Goal: Information Seeking & Learning: Find specific fact

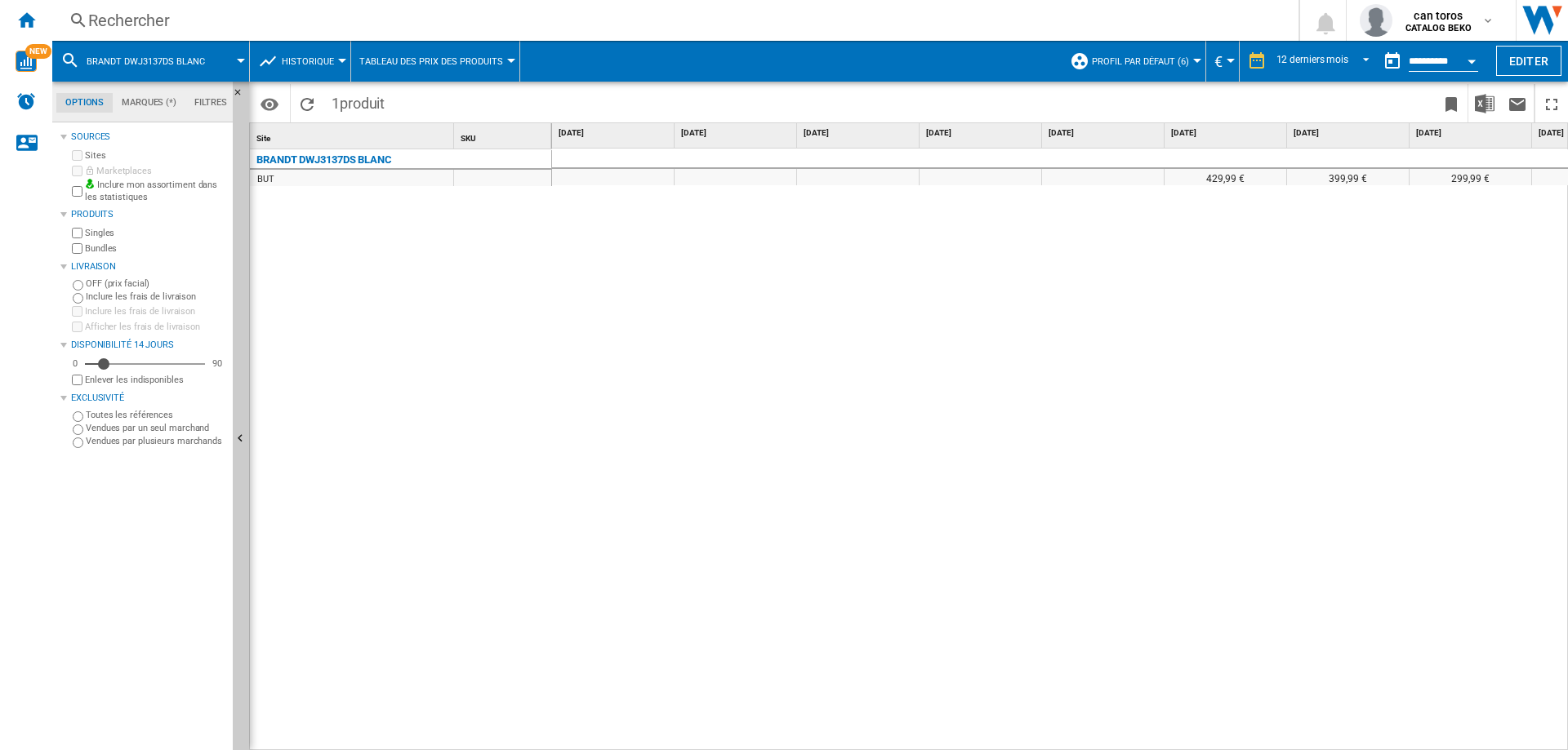
scroll to position [0, 576]
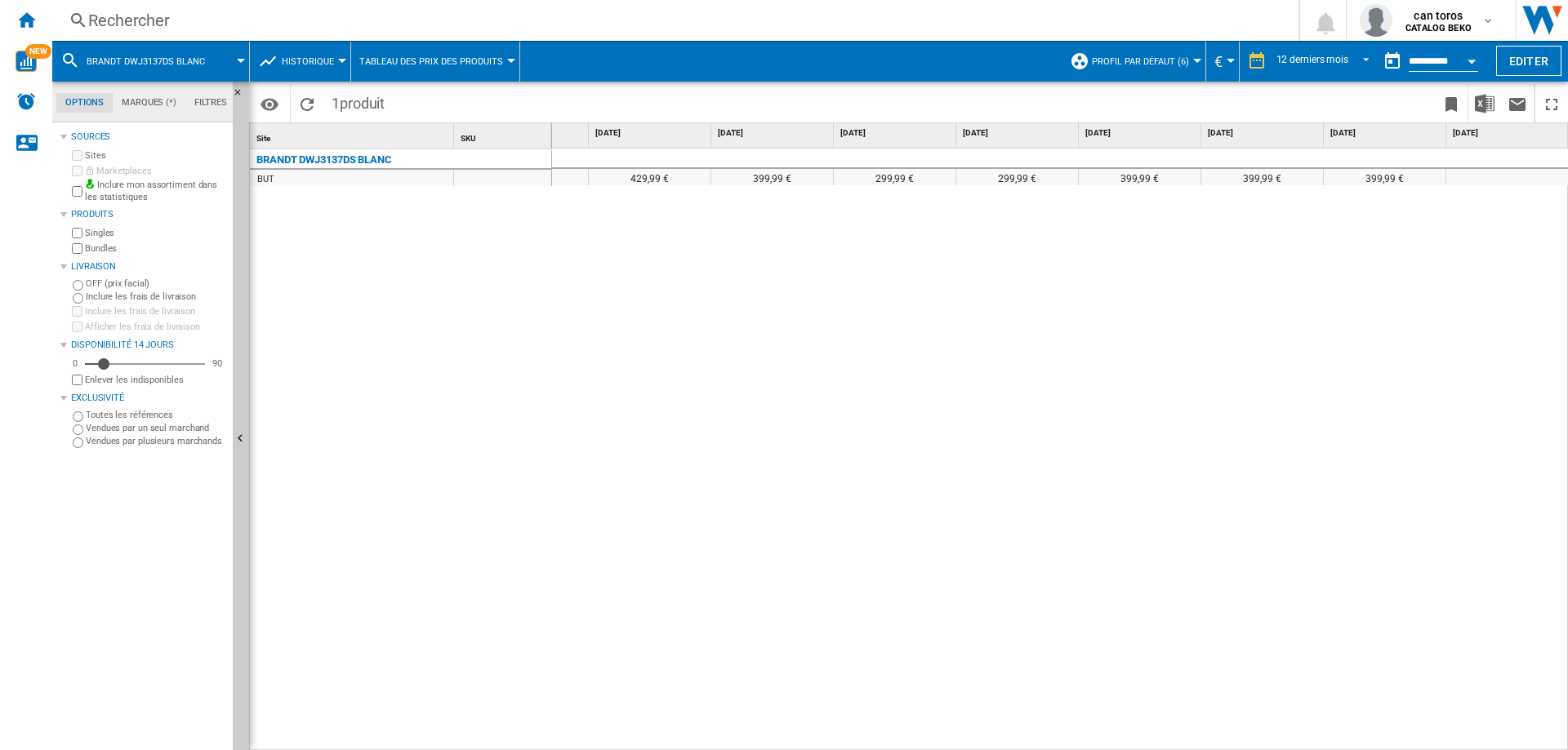
click at [236, 9] on div "Rechercher Rechercher 0 can toros CATALOG BEKO CATALOG BEKO Mes paramètres Se d…" at bounding box center [811, 20] width 1516 height 41
click at [228, 18] on div "Rechercher" at bounding box center [672, 20] width 1168 height 23
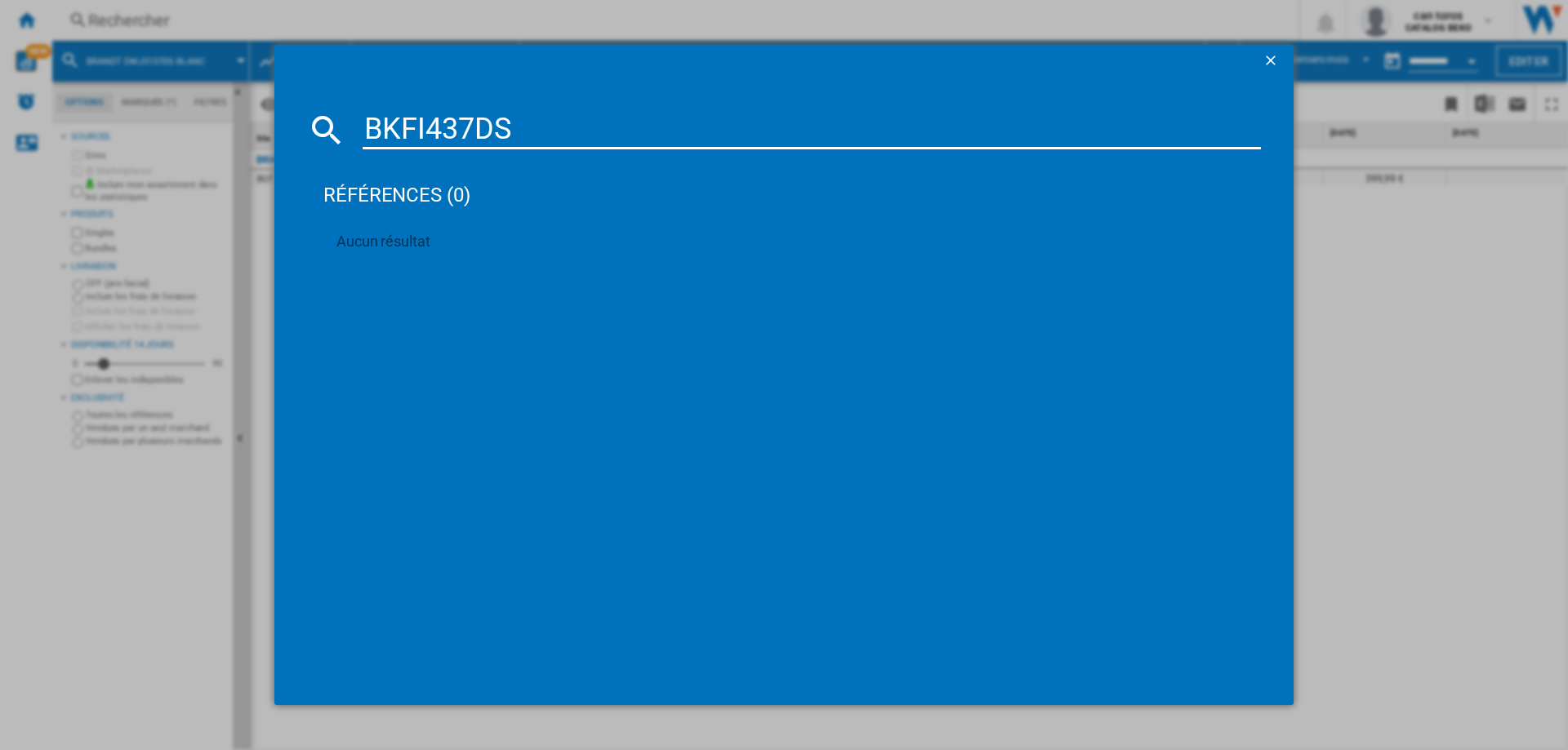
drag, startPoint x: 551, startPoint y: 141, endPoint x: 234, endPoint y: 141, distance: 317.0
click at [234, 141] on div "BKFI437DS références (0) Aucun résultat" at bounding box center [784, 375] width 1568 height 750
paste input "DWJ147DB"
type input "DWJ147DB"
click at [439, 230] on div "BRANDT DWJ147DB BLANC" at bounding box center [796, 235] width 882 height 17
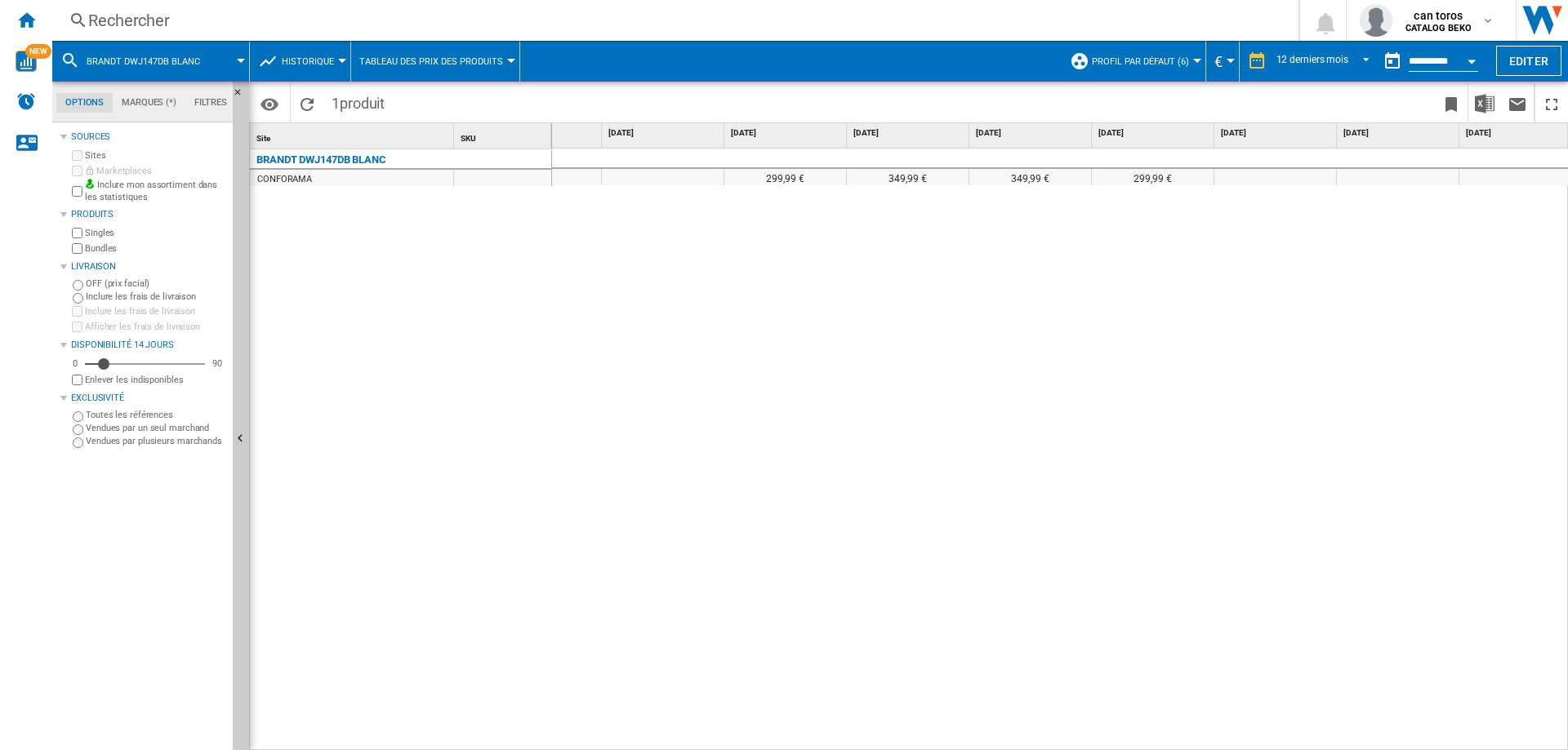
scroll to position [0, 576]
click at [150, 30] on div "Rechercher" at bounding box center [672, 20] width 1168 height 23
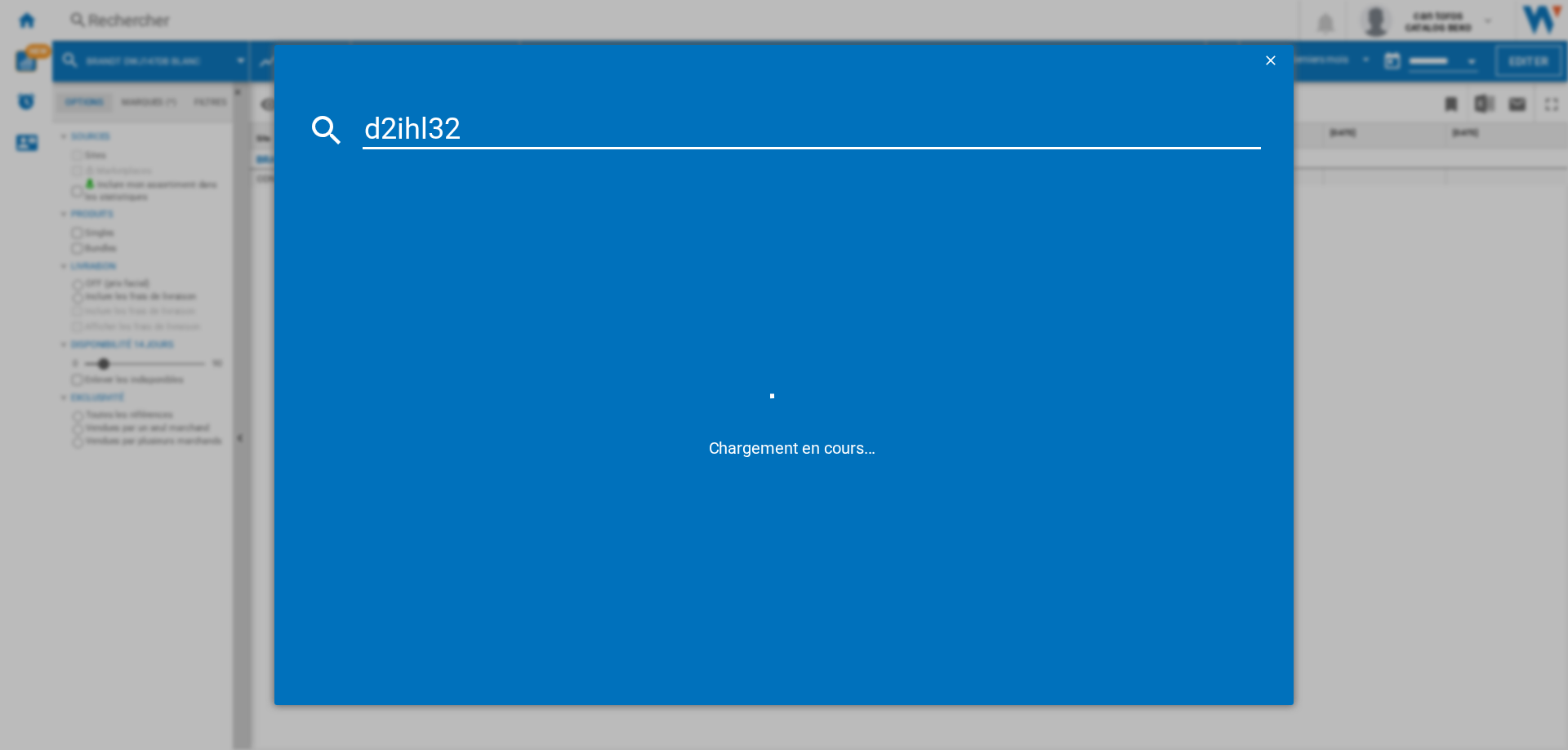
type input "d2ihl326"
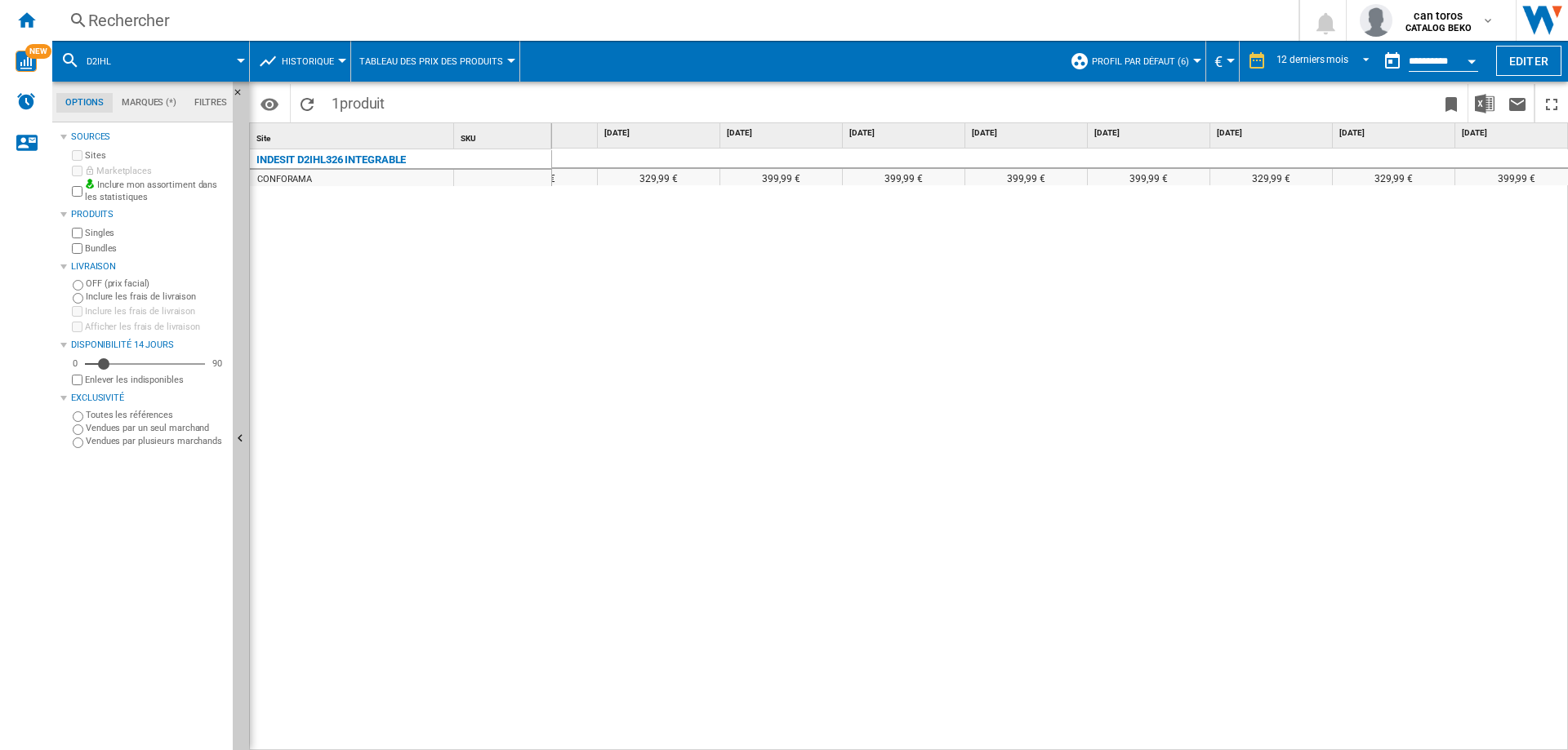
scroll to position [0, 576]
click at [238, 14] on div "Rechercher" at bounding box center [672, 20] width 1168 height 23
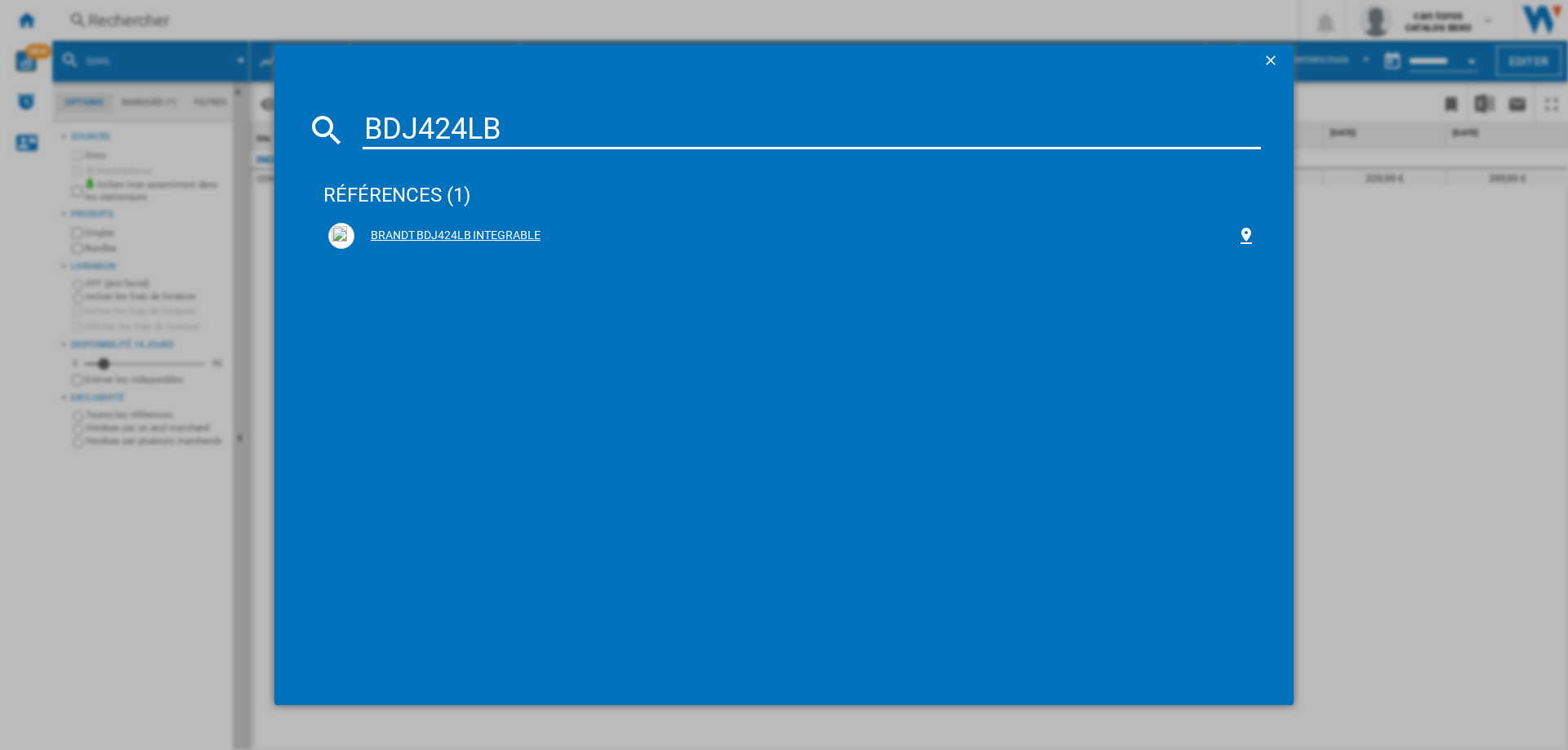
type input "BDJ424LB"
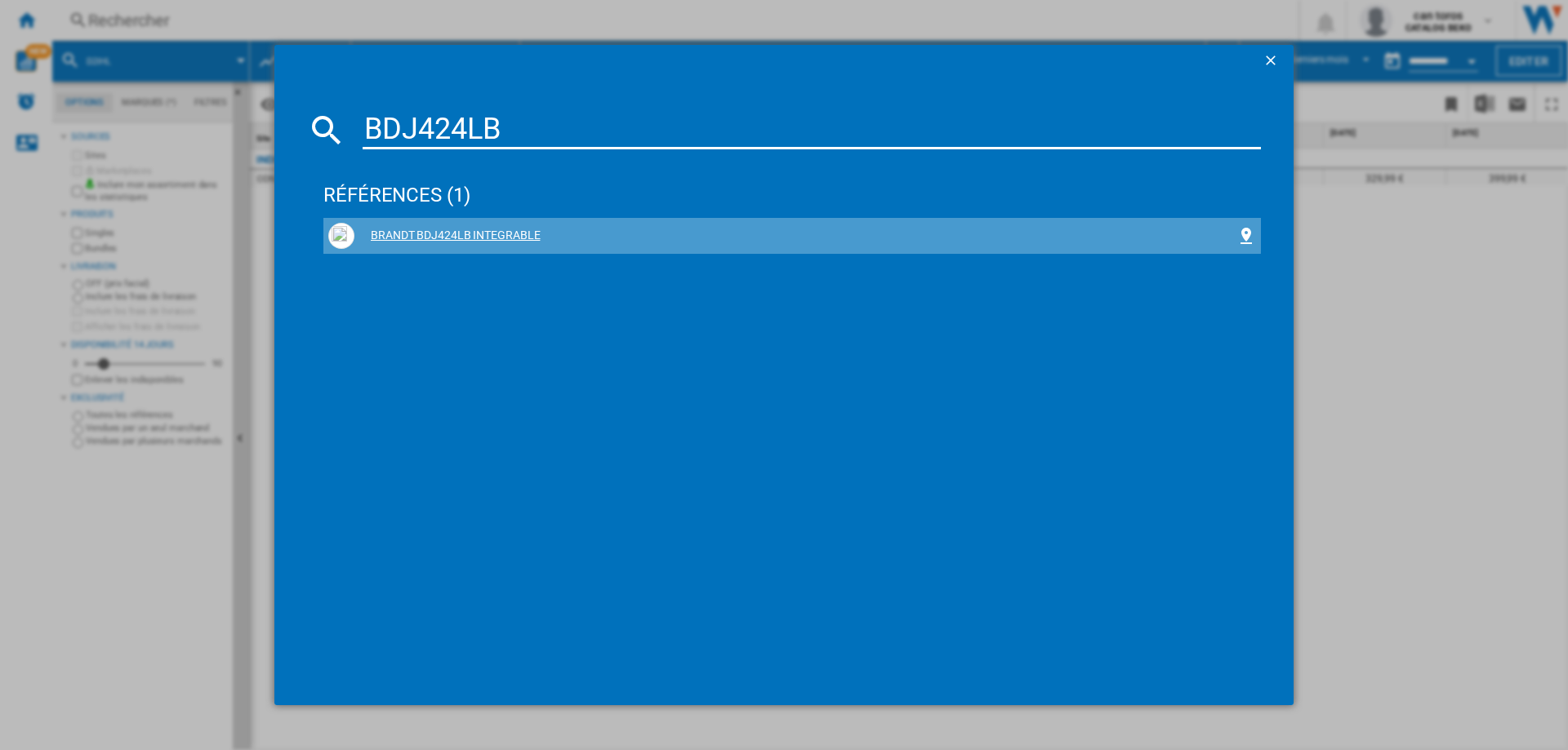
click at [440, 226] on div "BRANDT BDJ424LB INTEGRABLE" at bounding box center [792, 236] width 928 height 26
click at [458, 235] on div "BRANDT BDJ424LB INTEGRABLE" at bounding box center [796, 235] width 882 height 17
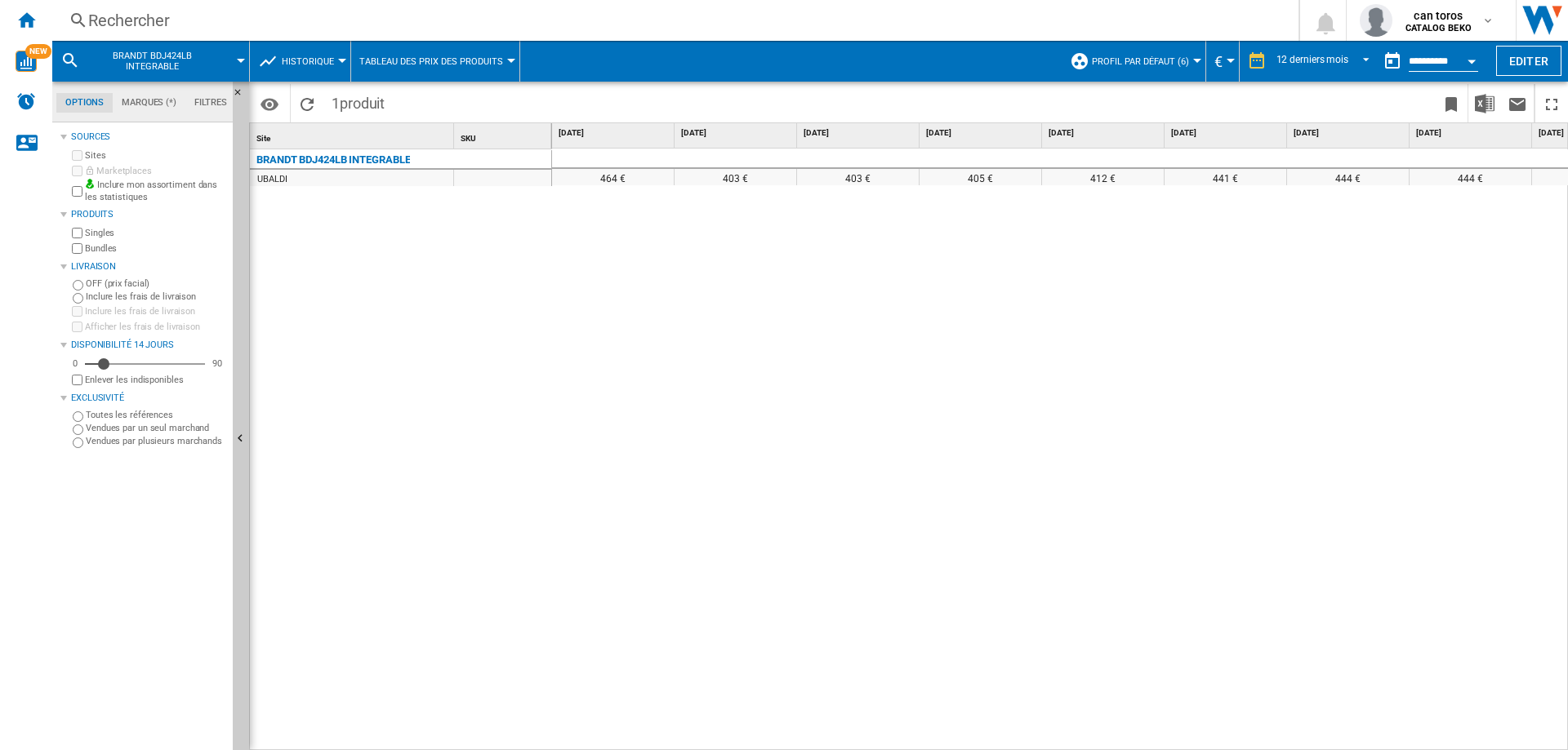
click at [211, 29] on div "Rechercher" at bounding box center [672, 20] width 1168 height 23
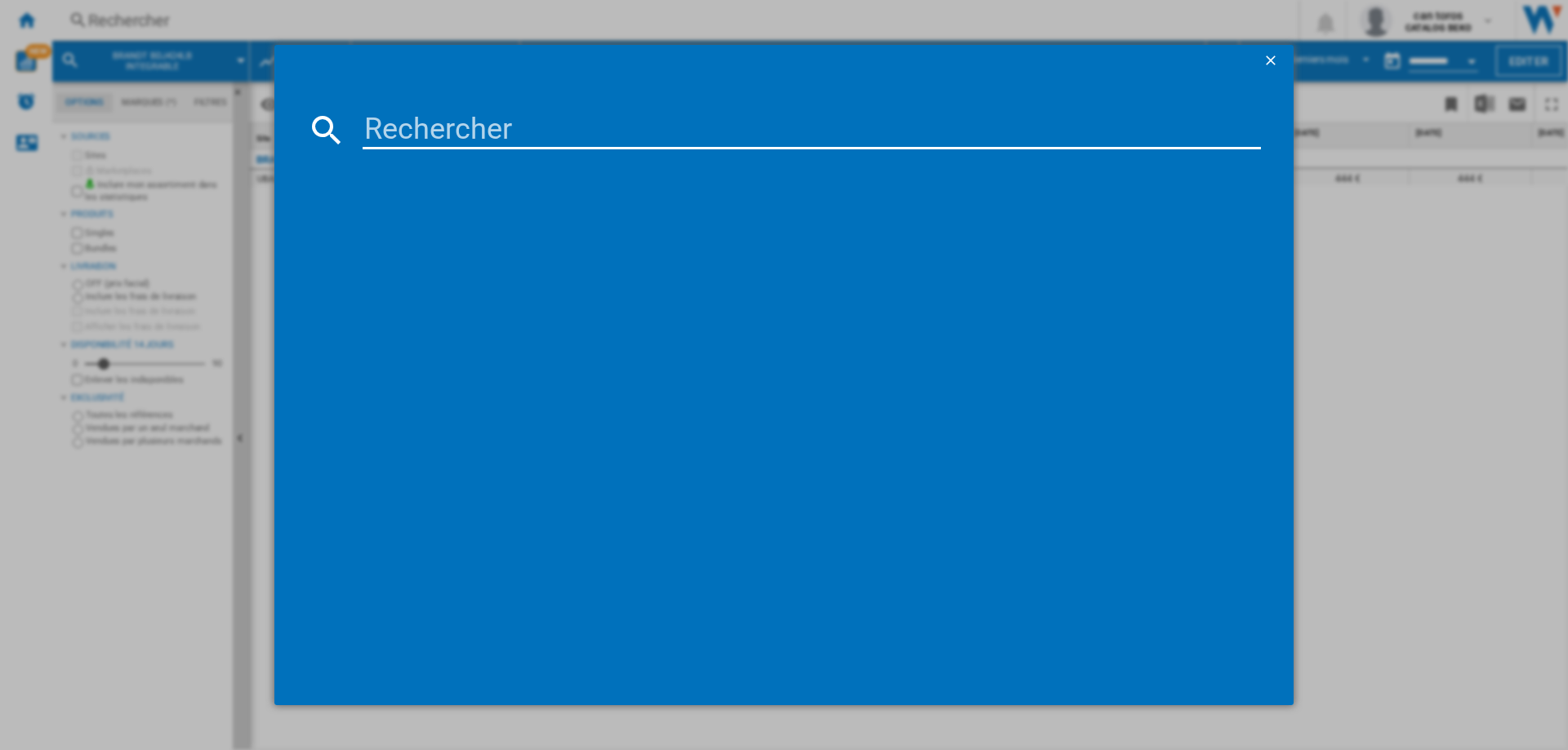
click at [447, 129] on input at bounding box center [812, 130] width 898 height 39
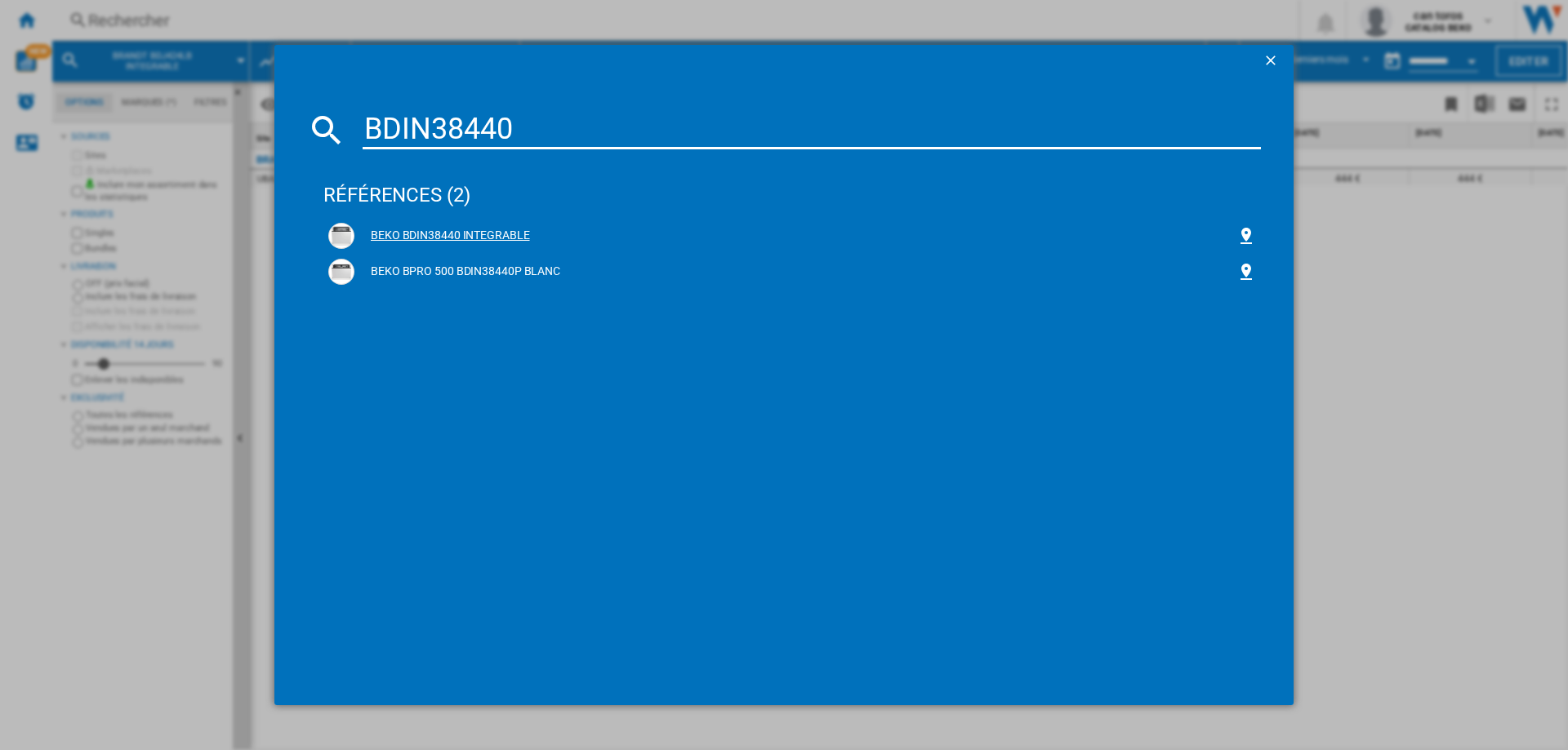
type input "BDIN38440"
click at [464, 228] on div "BEKO BDIN38440 INTEGRABLE" at bounding box center [796, 235] width 882 height 17
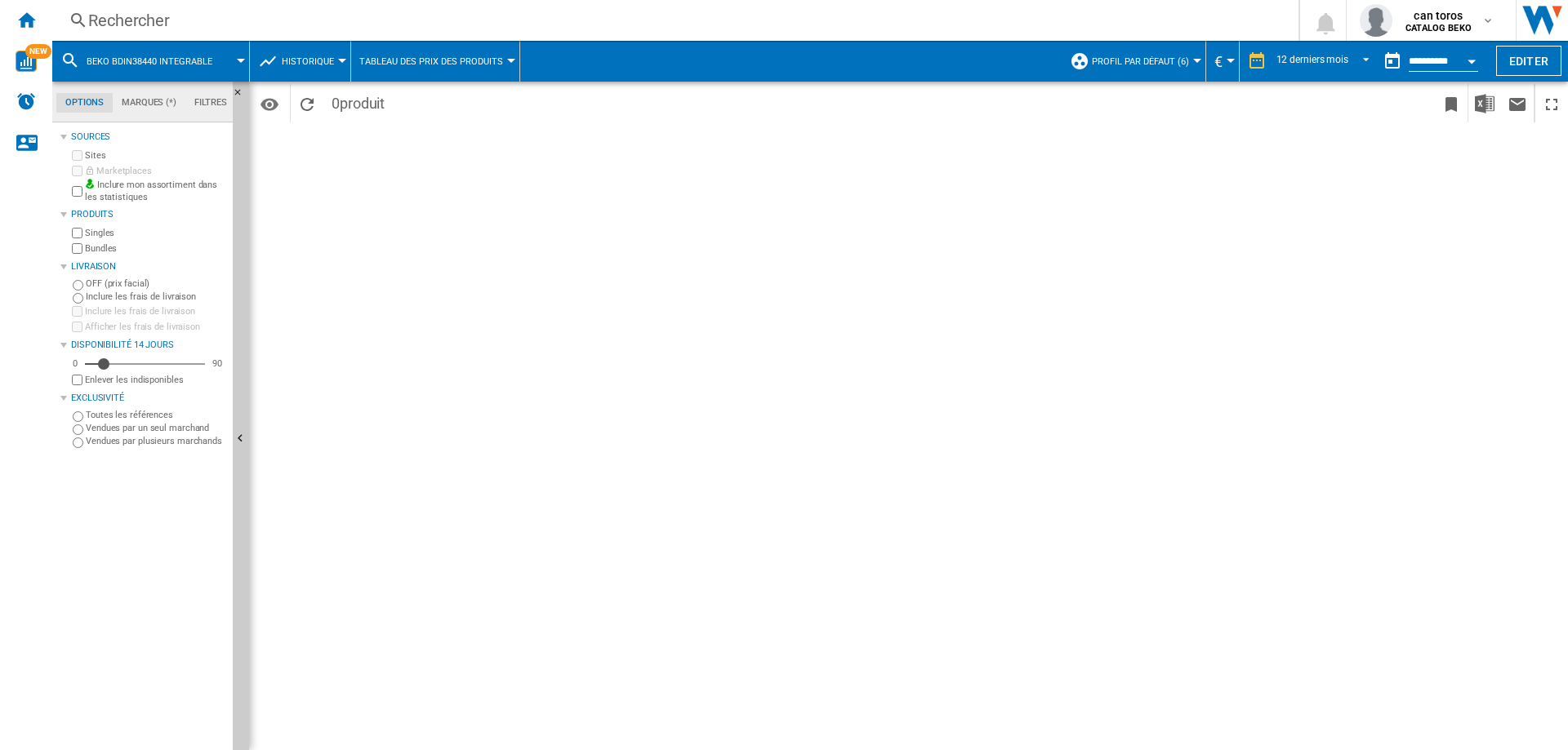
click at [277, 16] on div "Rechercher" at bounding box center [672, 20] width 1168 height 23
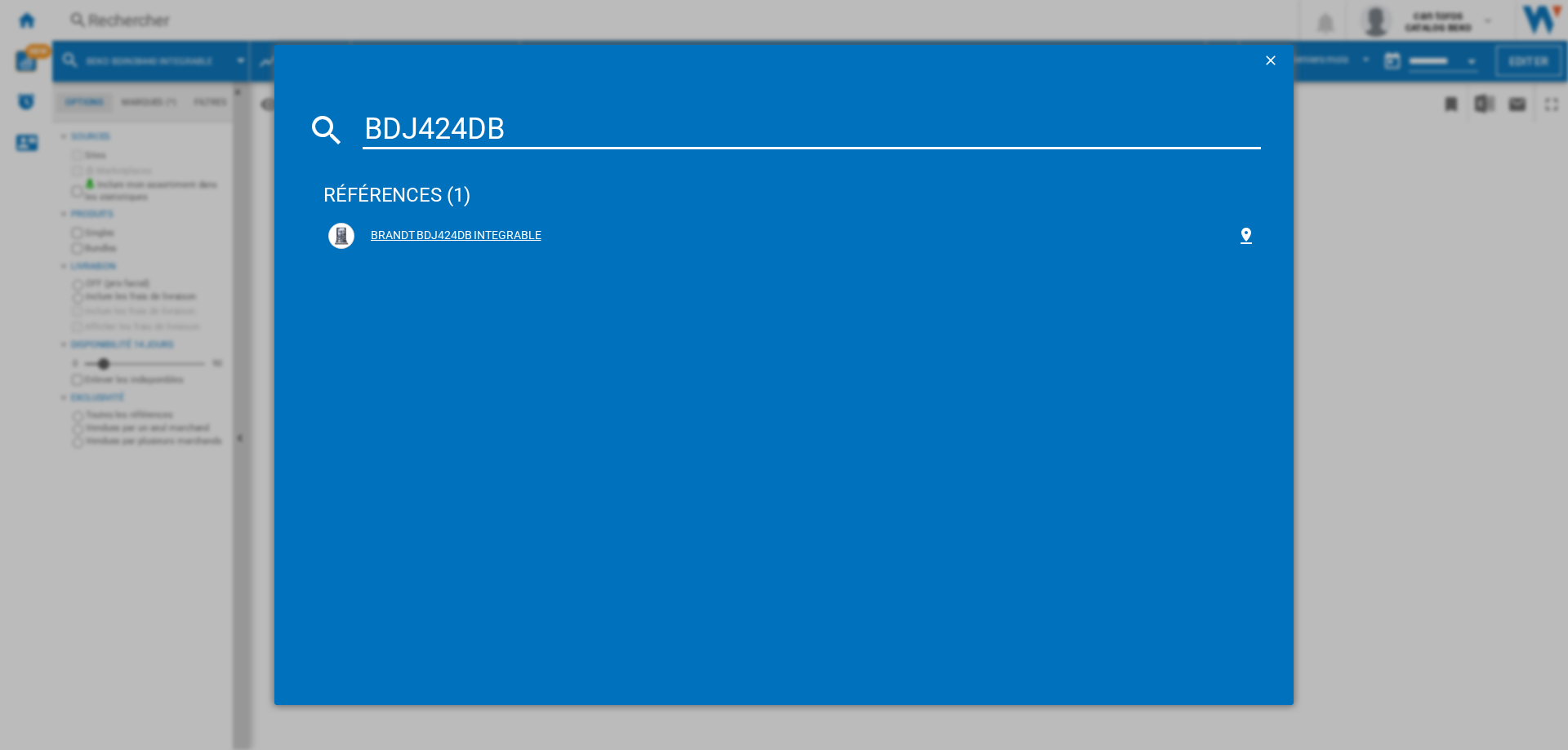
type input "BDJ424DB"
click at [486, 237] on div "BRANDT BDJ424DB INTEGRABLE" at bounding box center [796, 235] width 882 height 17
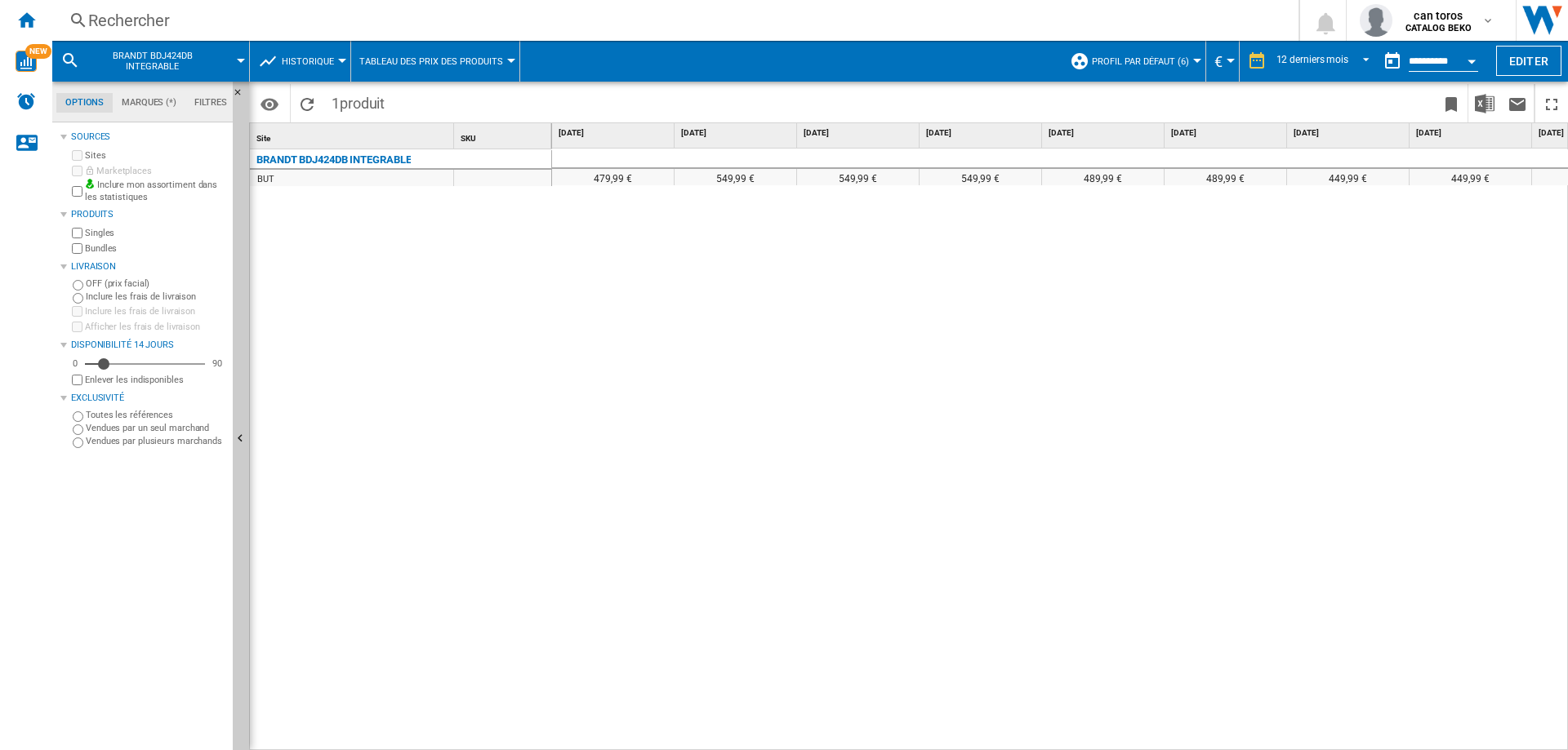
drag, startPoint x: 995, startPoint y: 741, endPoint x: 1323, endPoint y: 719, distance: 328.7
click at [1378, 717] on div "479,99 € 549,99 € 549,99 € 549,99 € 489,99 € 489,99 € 449,99 € 449,99 € 449,99 …" at bounding box center [1060, 450] width 1016 height 603
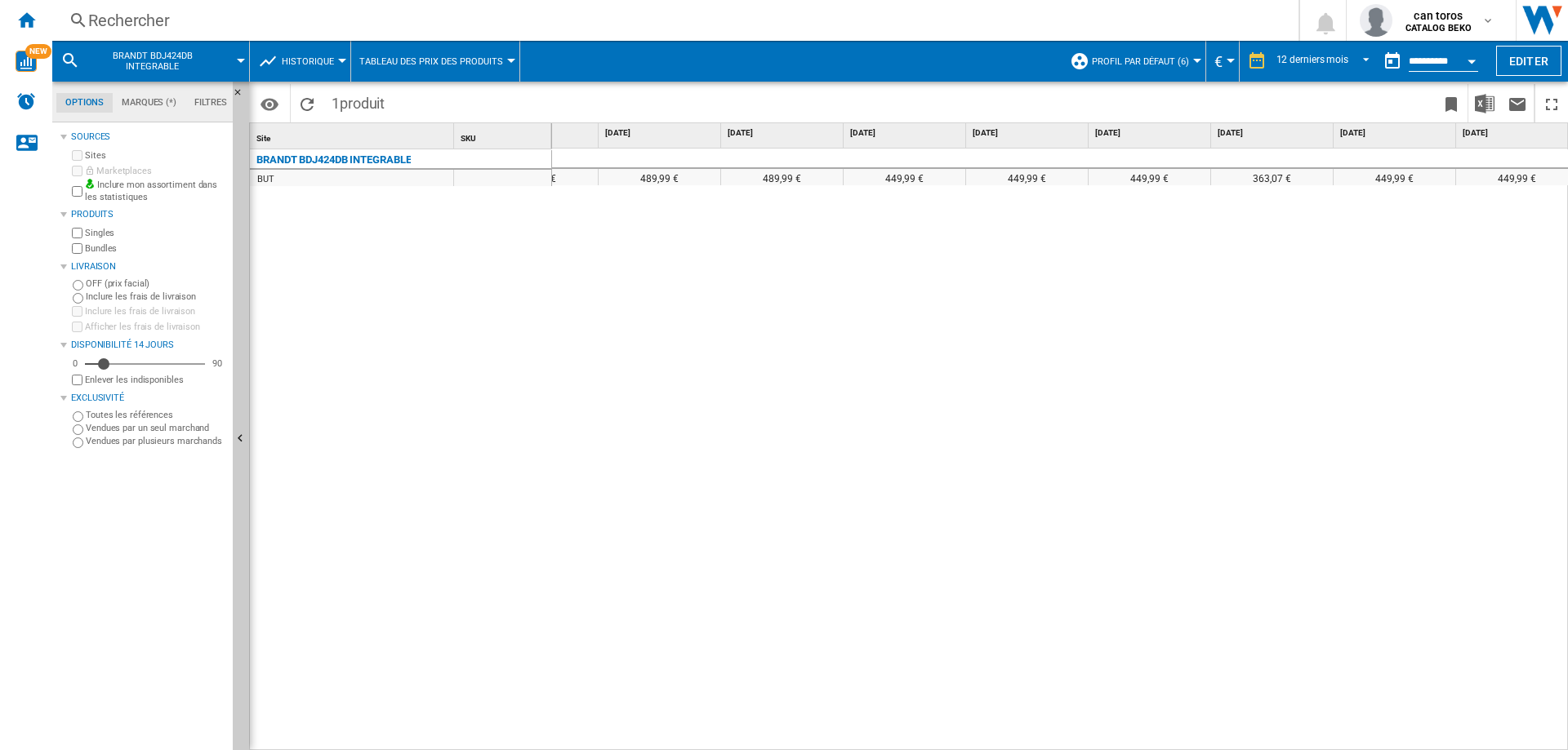
scroll to position [0, 576]
click at [109, 30] on div "Rechercher" at bounding box center [672, 20] width 1168 height 23
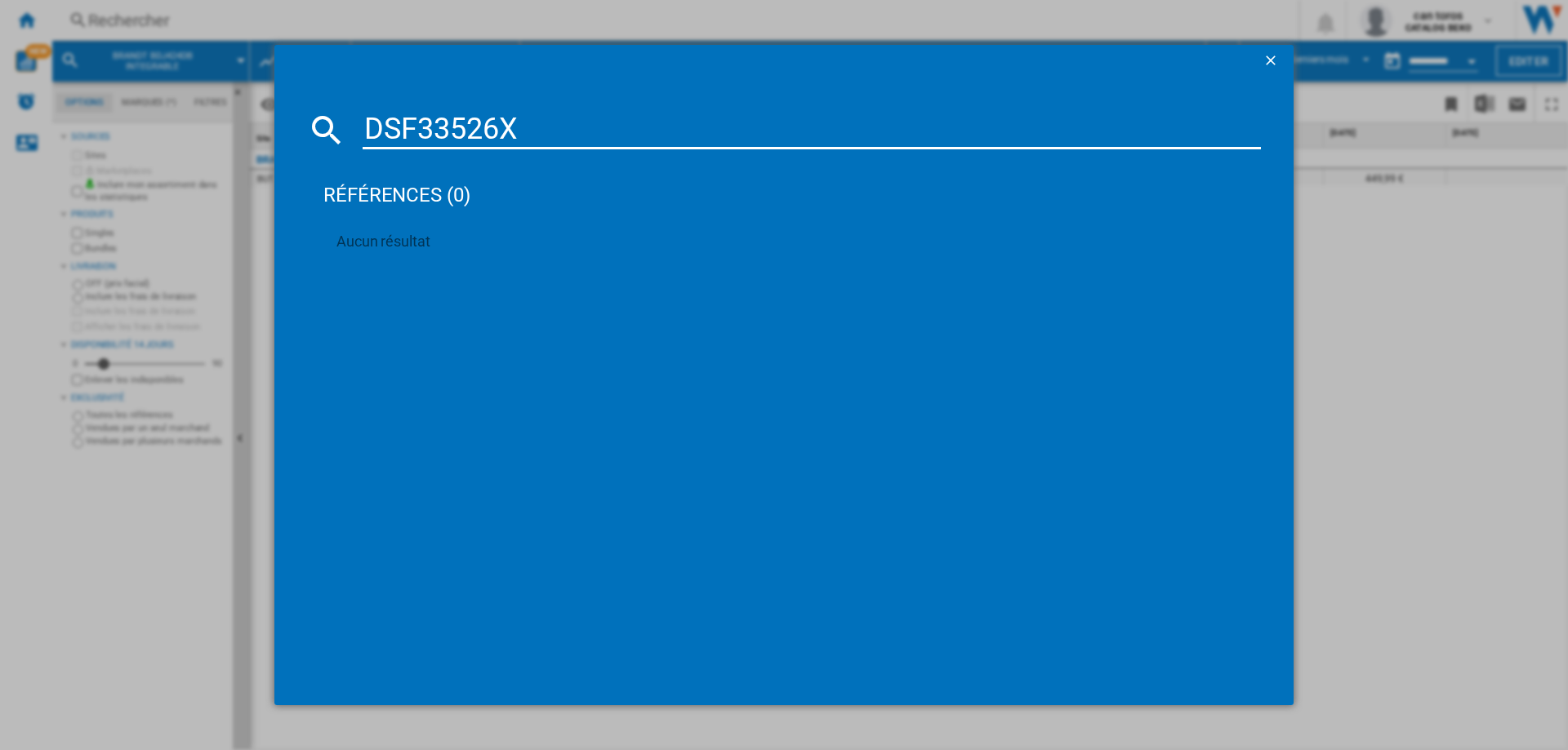
drag, startPoint x: 520, startPoint y: 127, endPoint x: 279, endPoint y: 127, distance: 241.0
click at [279, 127] on md-dialog-content "DSF33526X références (0) Aucun résultat" at bounding box center [784, 391] width 1019 height 627
paste input "LVC147W -01"
type input "LVC147W -01"
click at [1262, 62] on button "button" at bounding box center [1272, 60] width 32 height 32
